Goal: Register for event/course

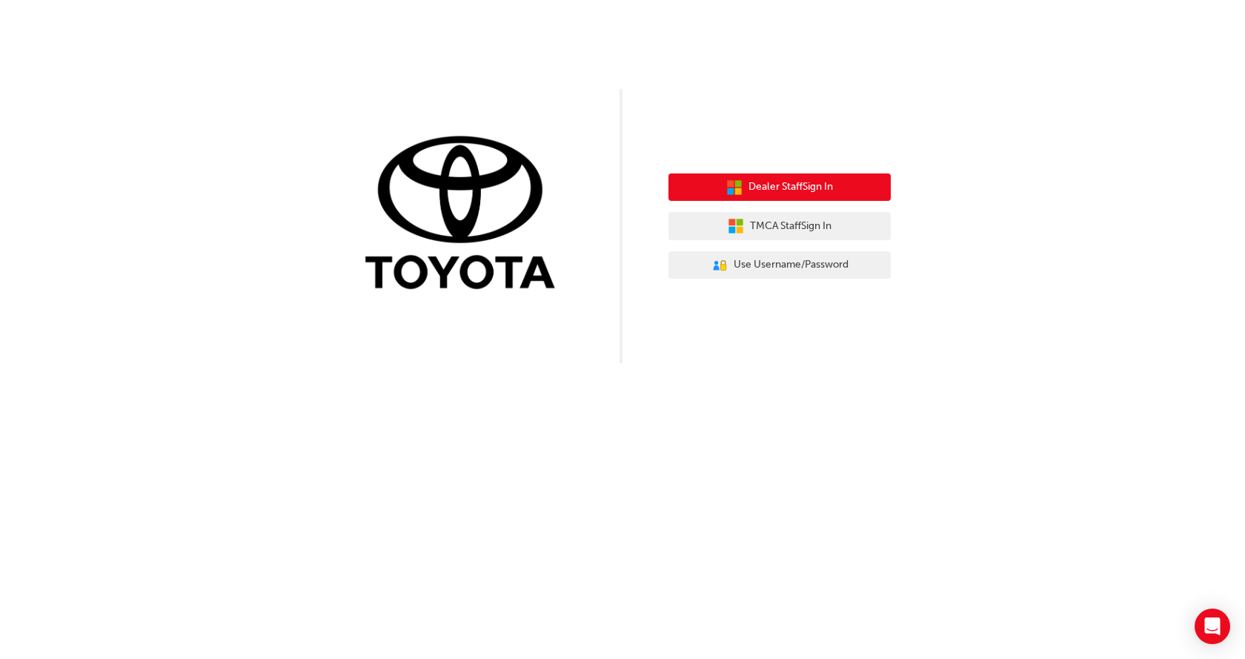
click at [750, 197] on button "Dealer Staff Sign In" at bounding box center [780, 187] width 222 height 28
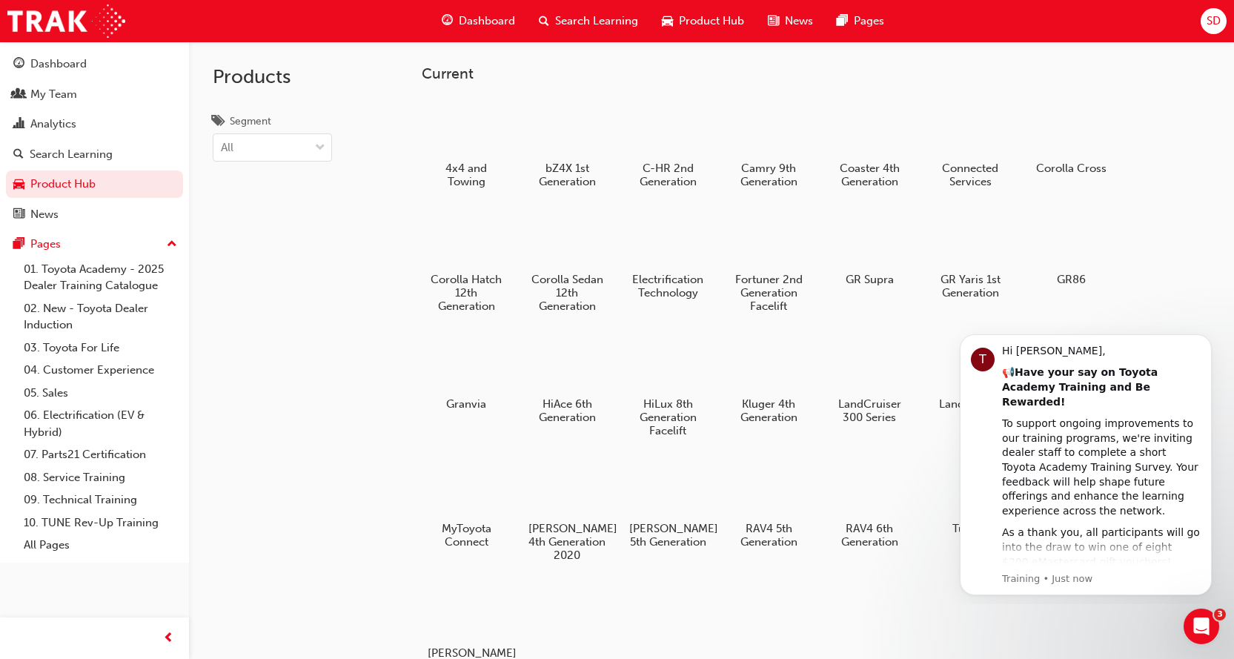
click at [1221, 19] on div "SD" at bounding box center [1214, 21] width 26 height 26
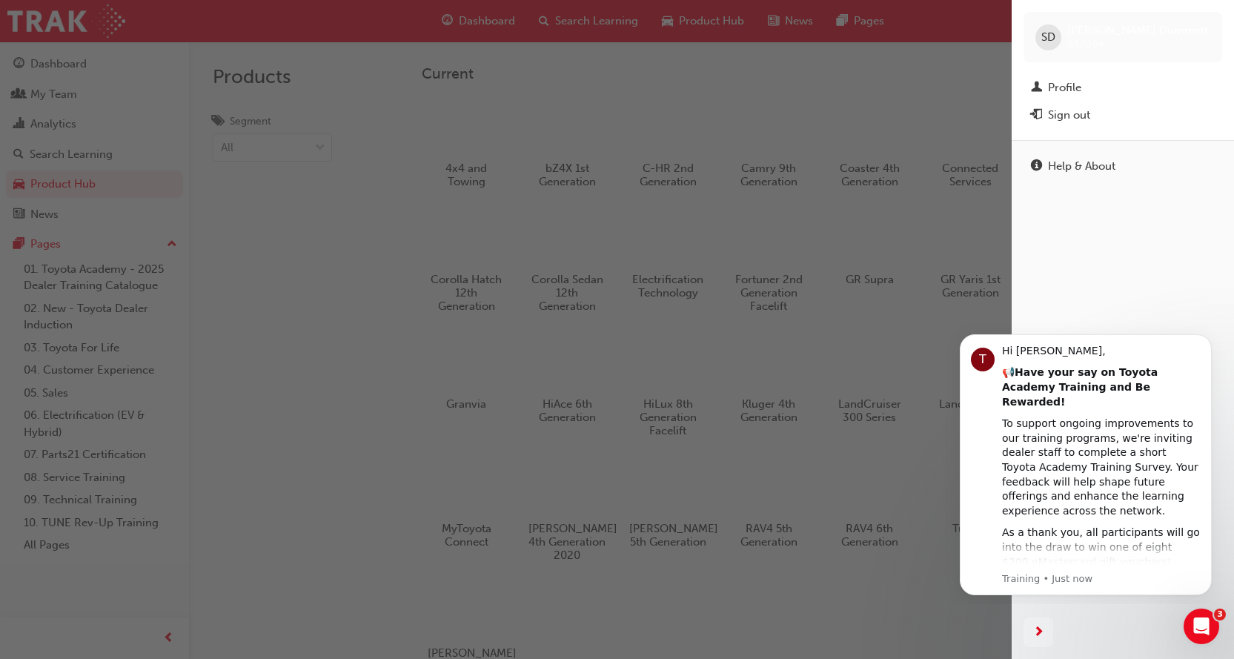
click at [1221, 19] on div "SD Sean Dummett 632094" at bounding box center [1123, 37] width 199 height 50
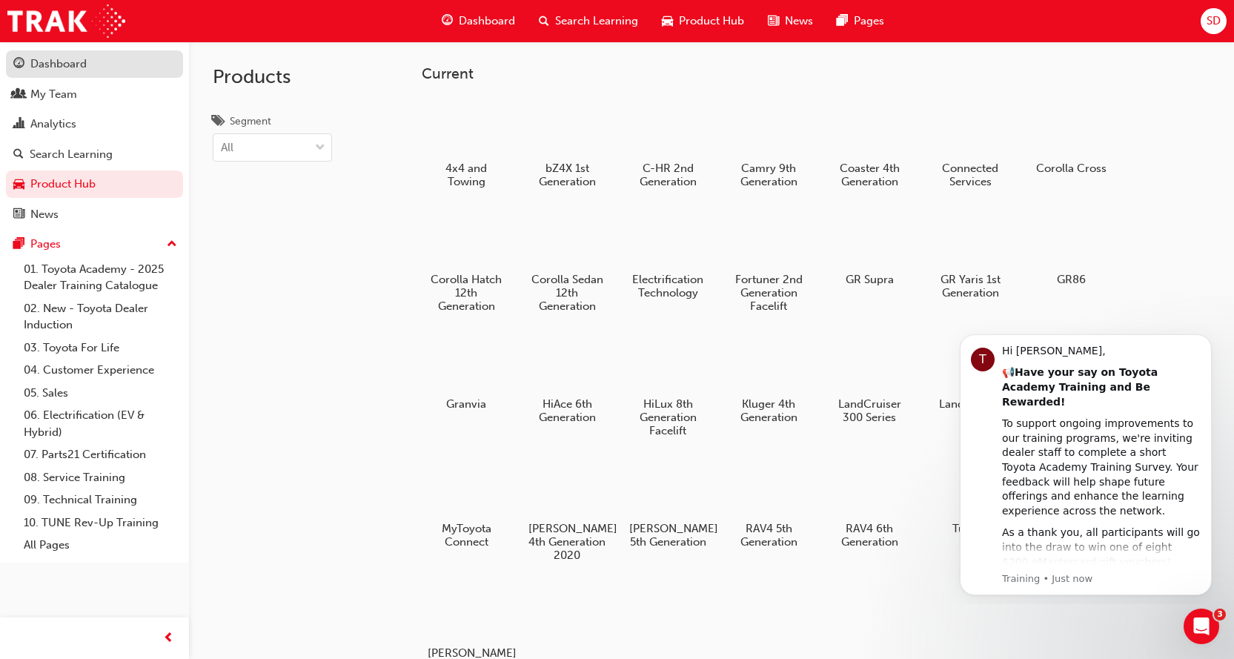
click at [60, 59] on div "Dashboard" at bounding box center [58, 64] width 56 height 17
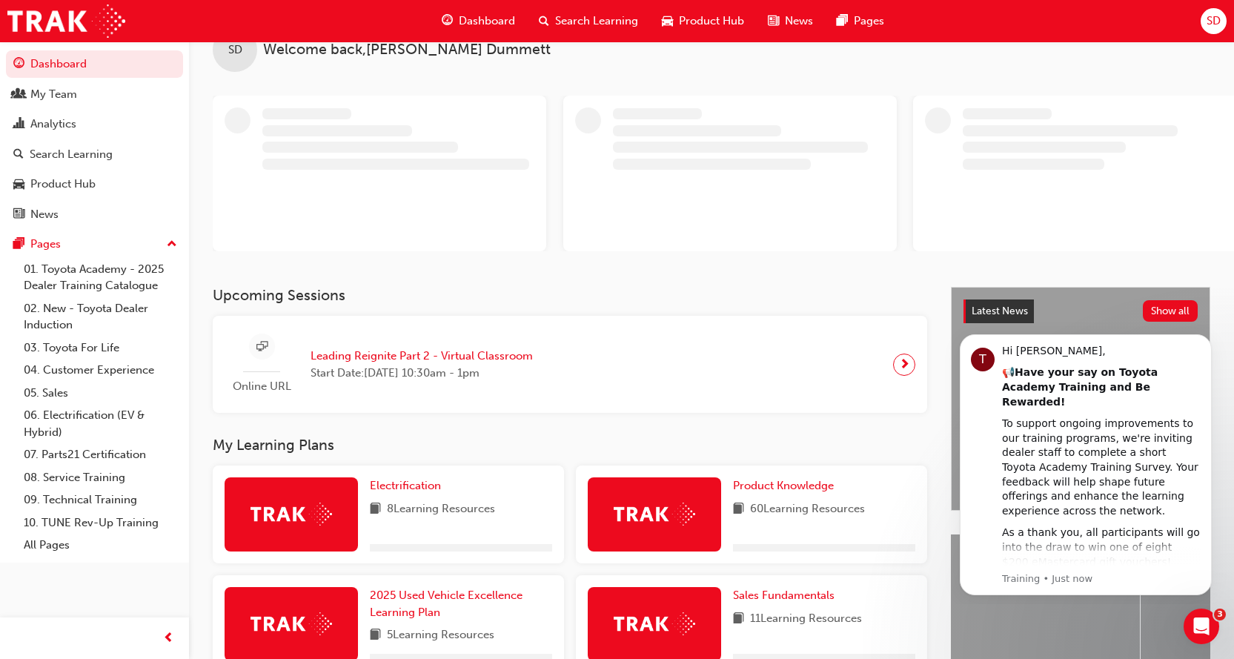
scroll to position [74, 0]
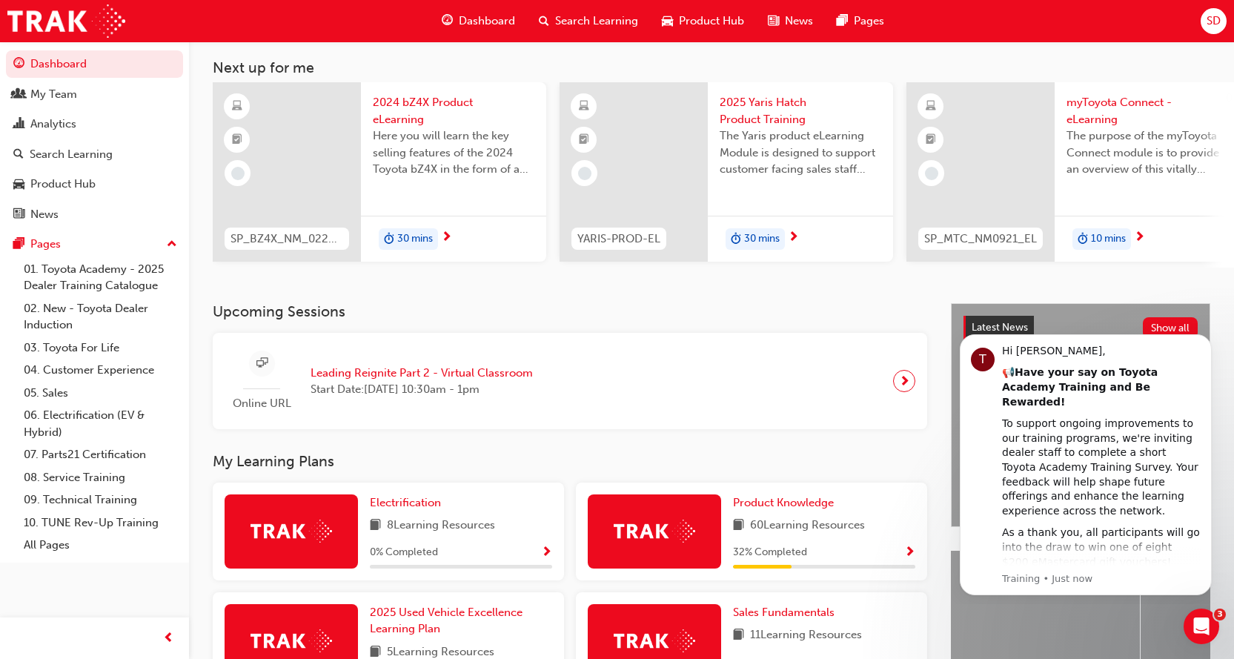
click at [384, 373] on span "Leading Reignite Part 2 - Virtual Classroom" at bounding box center [422, 373] width 222 height 17
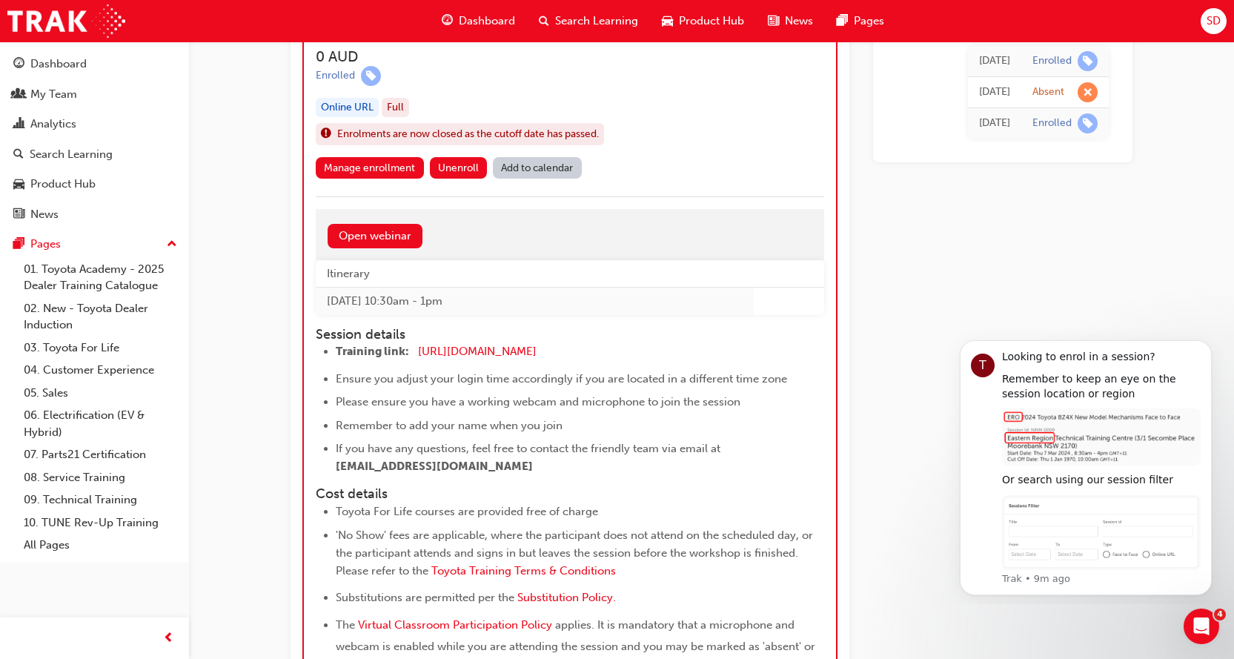
scroll to position [1427, 0]
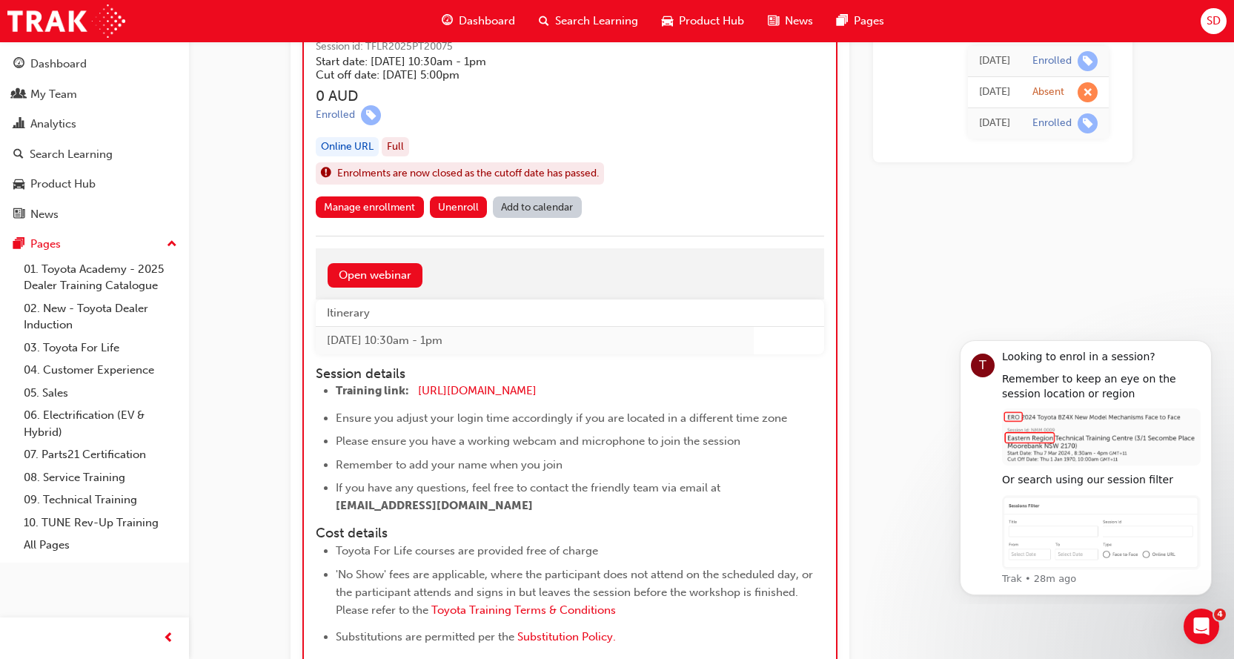
scroll to position [951, 0]
